Goal: Task Accomplishment & Management: Manage account settings

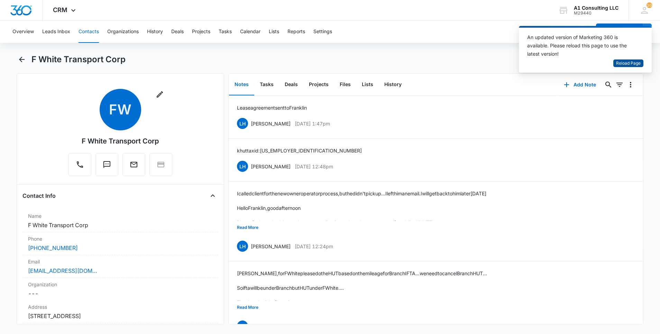
scroll to position [272, 0]
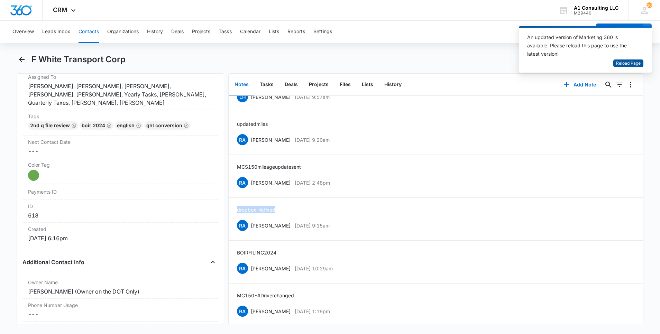
click at [621, 62] on span "Reload Page" at bounding box center [628, 63] width 25 height 7
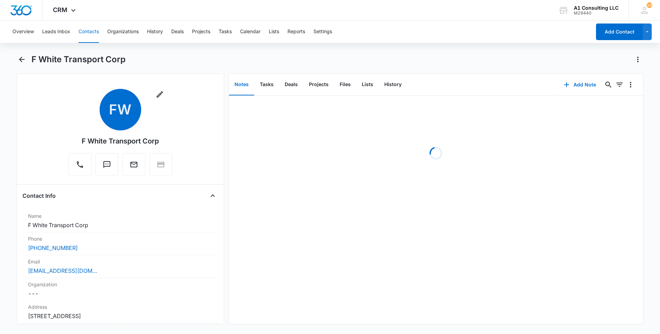
click at [90, 34] on button "Contacts" at bounding box center [89, 32] width 20 height 22
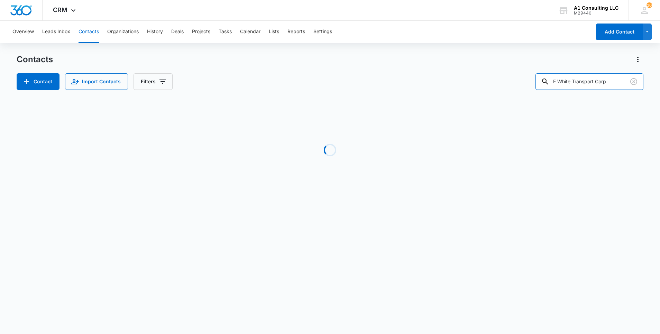
drag, startPoint x: 623, startPoint y: 83, endPoint x: 493, endPoint y: 79, distance: 130.5
click at [493, 79] on div "Contact Import Contacts Filters F White Transport Corp" at bounding box center [330, 81] width 627 height 17
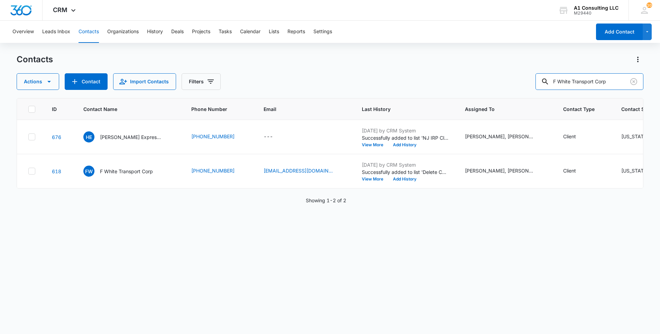
paste input "[PERSON_NAME] Trucking Grou"
type input "[PERSON_NAME] Trucking Group"
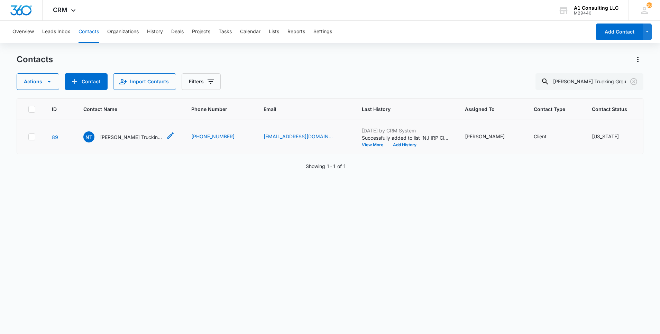
click at [120, 141] on p "[PERSON_NAME] Trucking Group" at bounding box center [131, 137] width 62 height 7
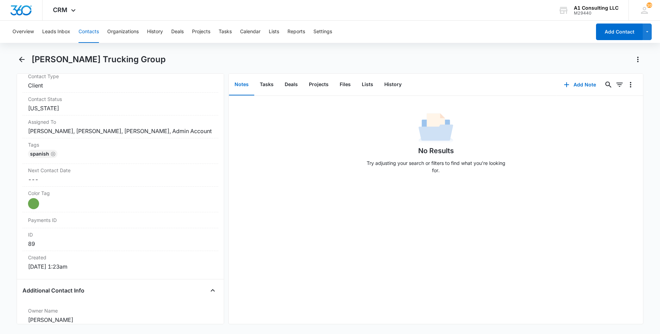
scroll to position [310, 0]
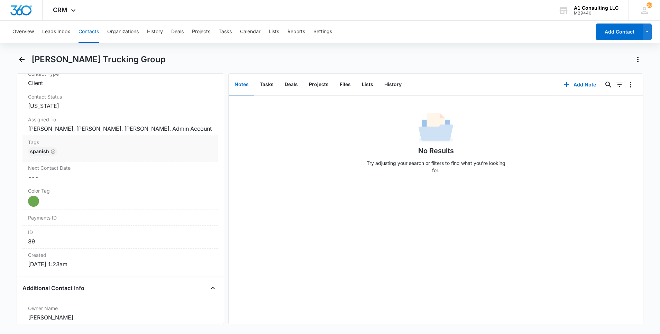
click at [164, 158] on div "Spanish" at bounding box center [120, 152] width 185 height 11
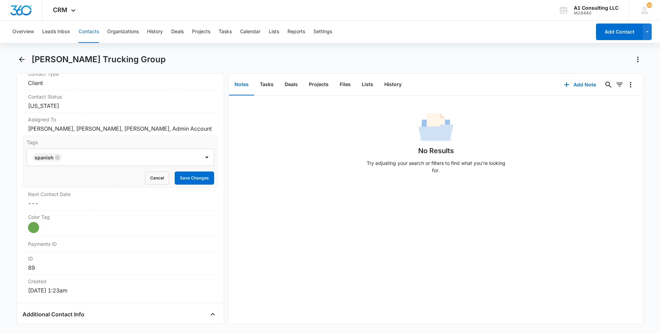
click at [158, 162] on div at bounding box center [131, 158] width 135 height 10
type input "gh"
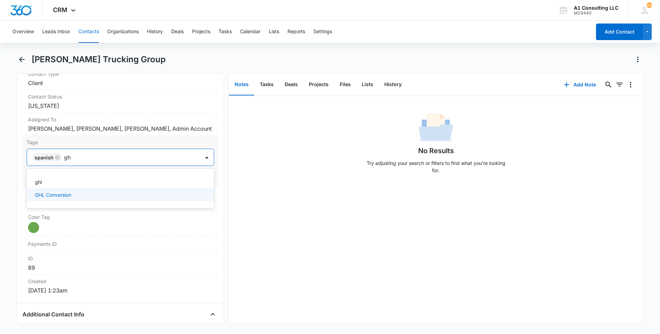
click at [55, 199] on p "GHL Conversion" at bounding box center [53, 194] width 36 height 7
drag, startPoint x: 0, startPoint y: 203, endPoint x: 88, endPoint y: 194, distance: 87.9
click at [0, 203] on html "CRM Apps Websites Forms CRM Email Social Content Ads Intelligence Files Brand S…" at bounding box center [330, 167] width 660 height 334
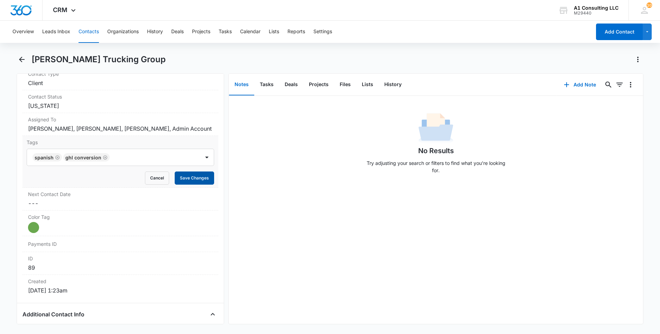
click at [188, 185] on button "Save Changes" at bounding box center [194, 178] width 39 height 13
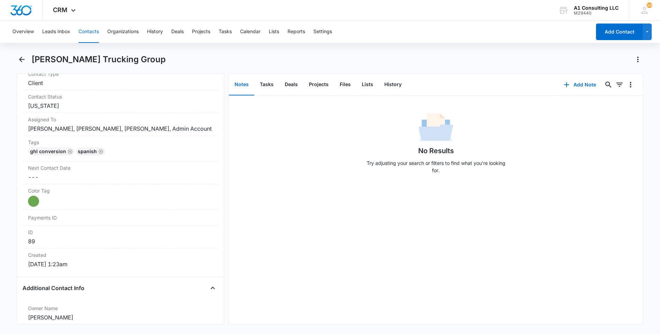
click at [90, 31] on button "Contacts" at bounding box center [89, 32] width 20 height 22
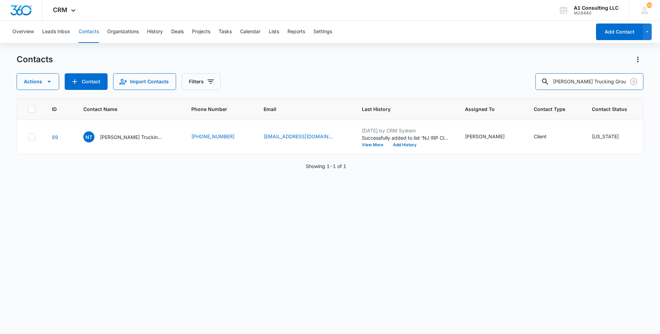
drag, startPoint x: 617, startPoint y: 80, endPoint x: 516, endPoint y: 81, distance: 101.4
click at [516, 81] on div "Actions Contact Import Contacts Filters [PERSON_NAME] Trucking Group" at bounding box center [330, 81] width 627 height 17
paste input "[PERSON_NAME] Express Trucking LLC"
type input "[PERSON_NAME] Express Trucking LLC"
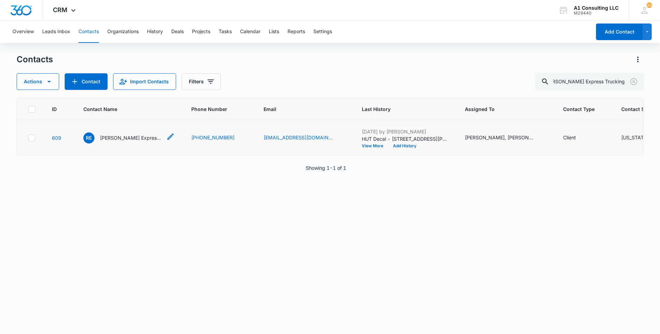
scroll to position [0, 0]
click at [137, 141] on p "[PERSON_NAME] Express Trucking LLC" at bounding box center [131, 137] width 62 height 7
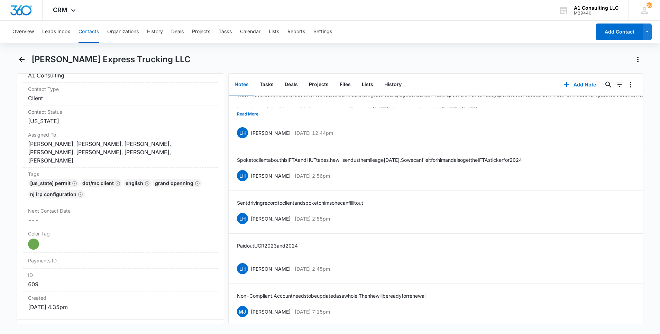
scroll to position [791, 0]
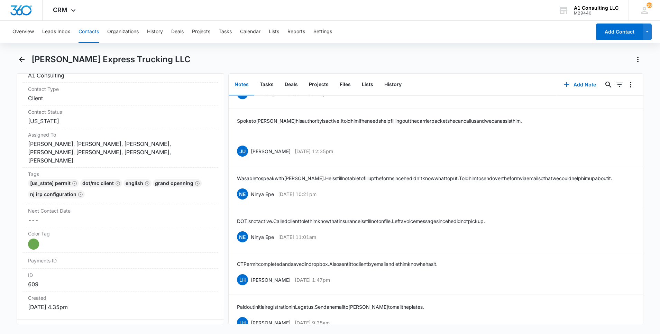
click at [82, 29] on button "Contacts" at bounding box center [89, 32] width 20 height 22
